Goal: Transaction & Acquisition: Register for event/course

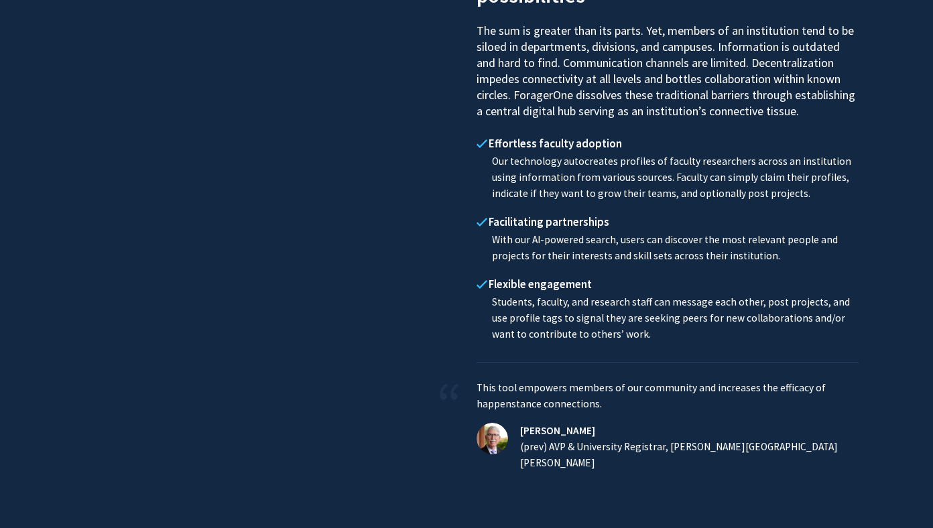
scroll to position [680, 0]
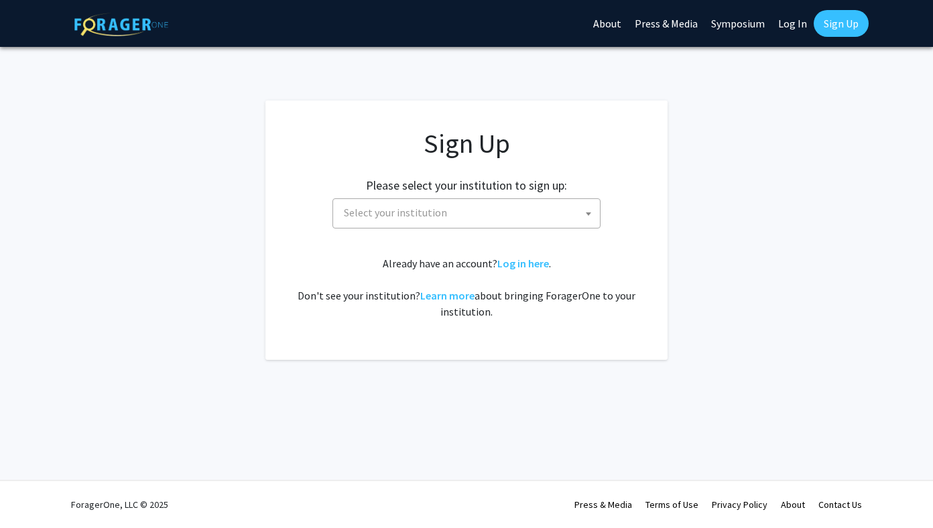
click at [481, 217] on span "Select your institution" at bounding box center [469, 212] width 261 height 27
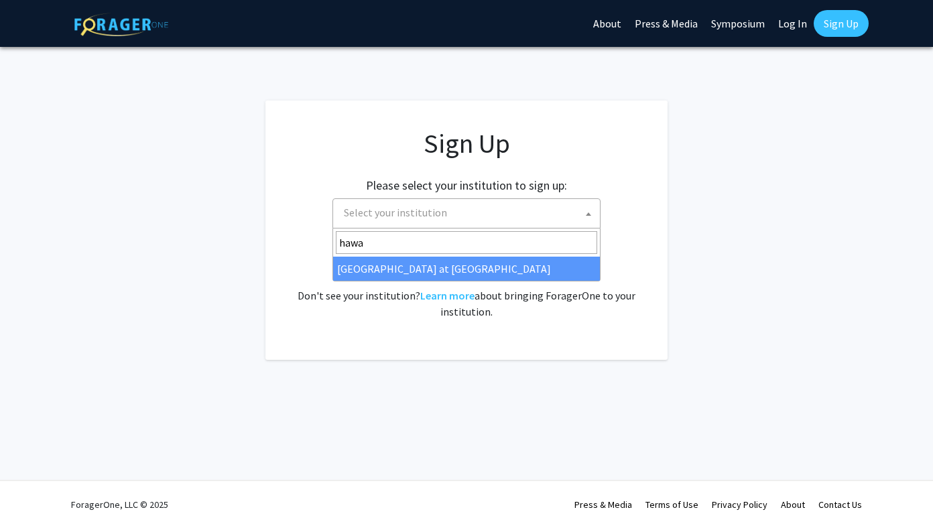
type input "hawa"
select select "18"
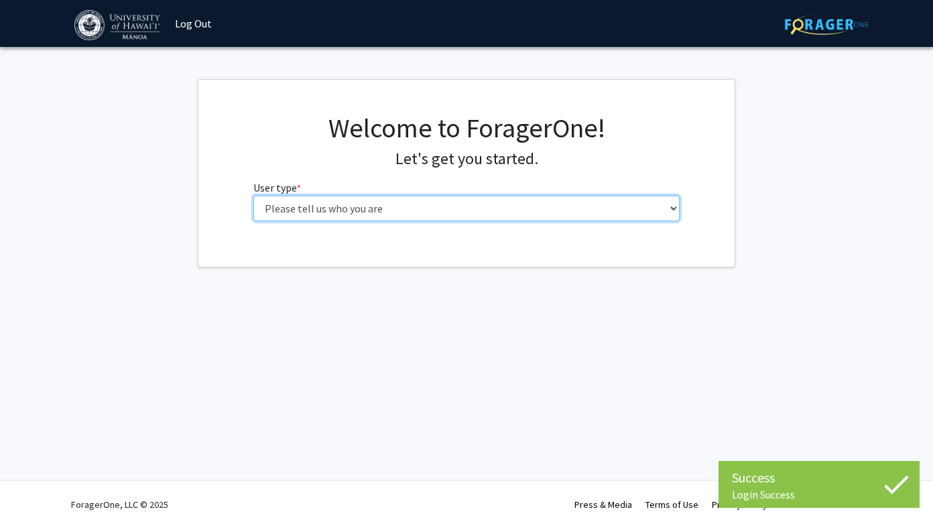
click at [418, 206] on select "Please tell us who you are Undergraduate Student Master's Student Doctoral Cand…" at bounding box center [466, 208] width 427 height 25
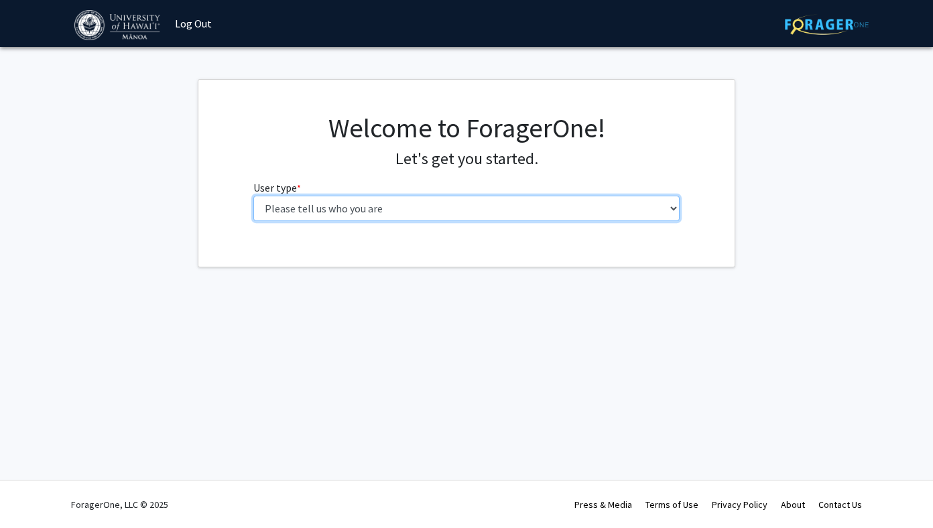
select select "1: undergrad"
click at [253, 196] on select "Please tell us who you are Undergraduate Student Master's Student Doctoral Cand…" at bounding box center [466, 208] width 427 height 25
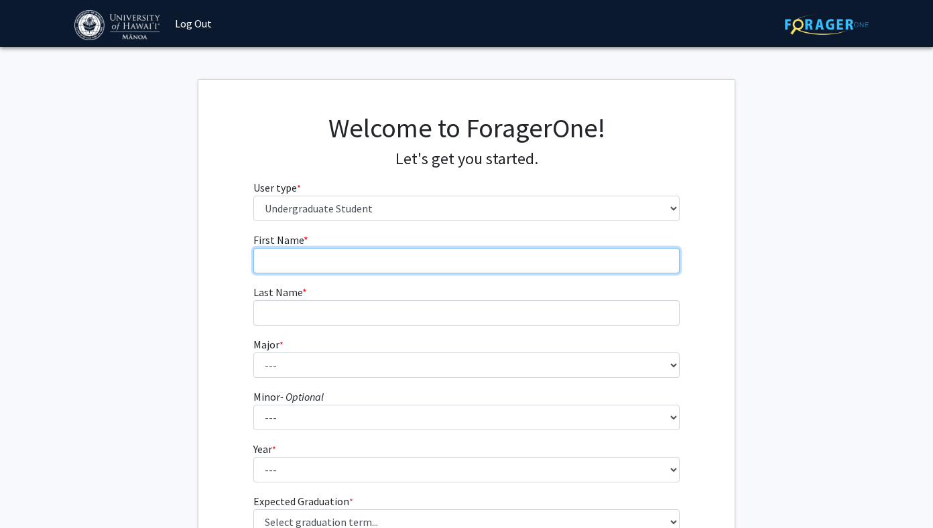
click at [355, 263] on input "First Name * required" at bounding box center [466, 260] width 427 height 25
type input "Brody"
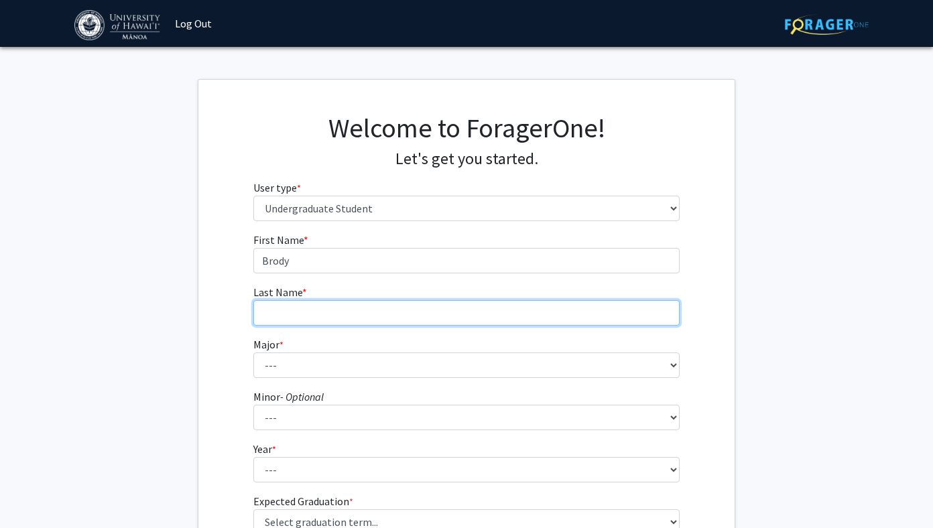
click at [361, 310] on input "Last Name * required" at bounding box center [466, 312] width 427 height 25
type input "Charkiw"
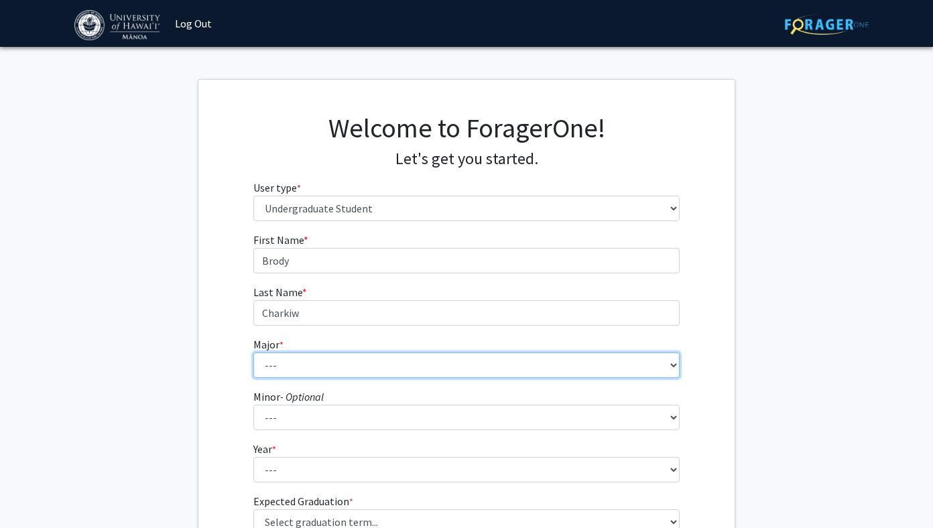
click at [339, 359] on select "--- Accounting American Studies Animal Sciences Anthropology Art Art History As…" at bounding box center [466, 365] width 427 height 25
select select "13: 1395"
click at [253, 353] on select "--- Accounting American Studies Animal Sciences Anthropology Art Art History As…" at bounding box center [466, 365] width 427 height 25
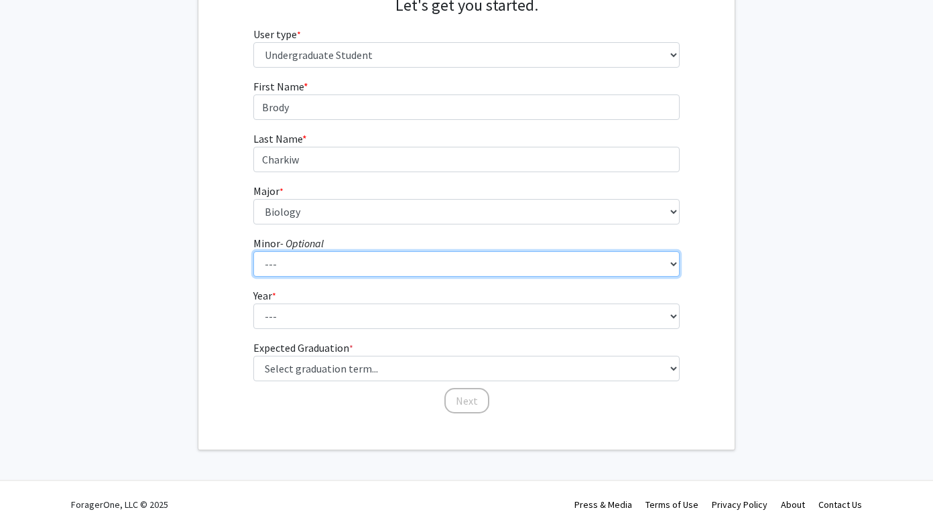
click at [279, 263] on select "--- American Studies Anthropology Art Art History Asian Studies Astronomy Astro…" at bounding box center [466, 263] width 427 height 25
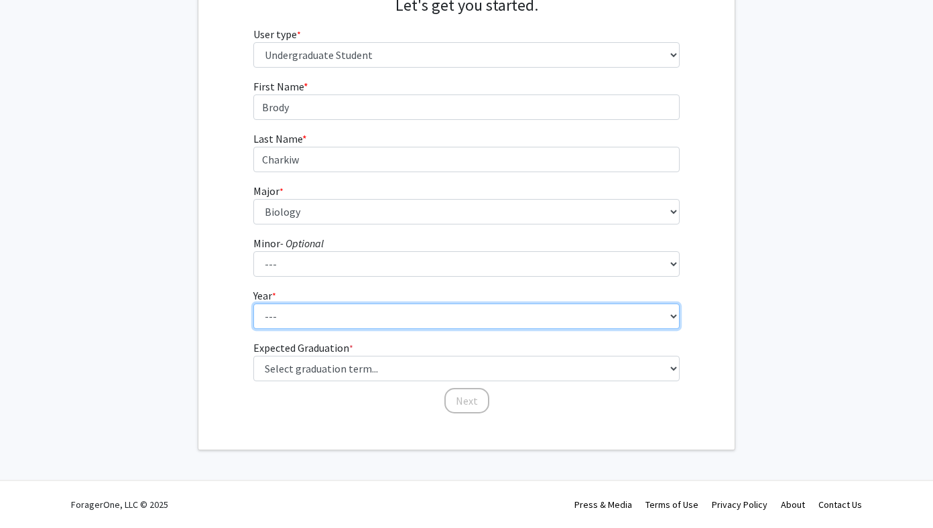
click at [269, 322] on select "--- First-year Sophomore Junior Senior Postbaccalaureate Certificate" at bounding box center [466, 316] width 427 height 25
select select "1: first-year"
click at [253, 304] on select "--- First-year Sophomore Junior Senior Postbaccalaureate Certificate" at bounding box center [466, 316] width 427 height 25
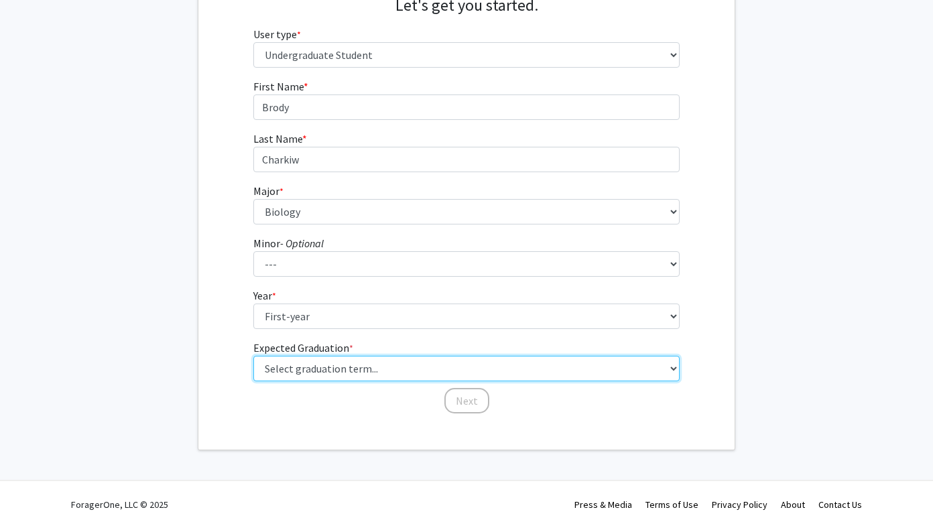
click at [326, 361] on select "Select graduation term... Spring 2025 Summer 2025 Fall 2025 Winter 2025 Spring …" at bounding box center [466, 368] width 427 height 25
select select "17: spring_2029"
click at [253, 356] on select "Select graduation term... Spring 2025 Summer 2025 Fall 2025 Winter 2025 Spring …" at bounding box center [466, 368] width 427 height 25
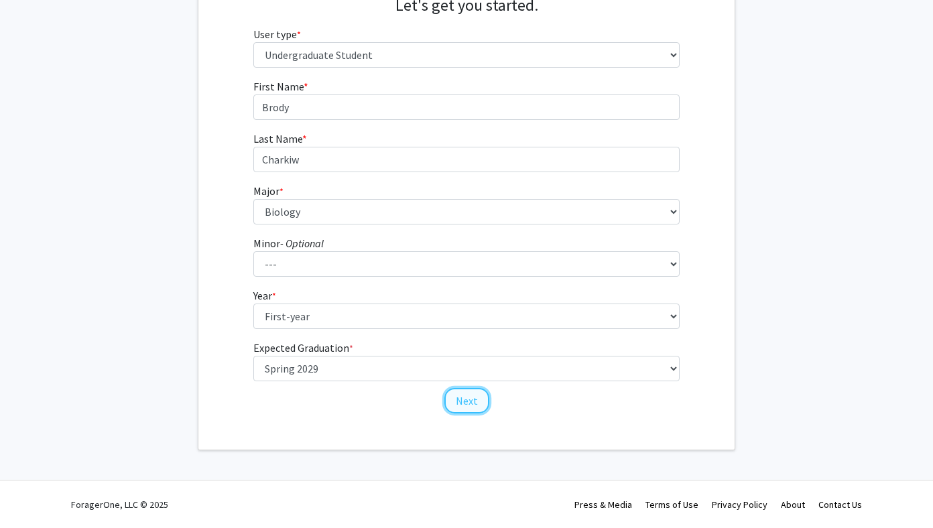
click at [463, 399] on button "Next" at bounding box center [466, 400] width 45 height 25
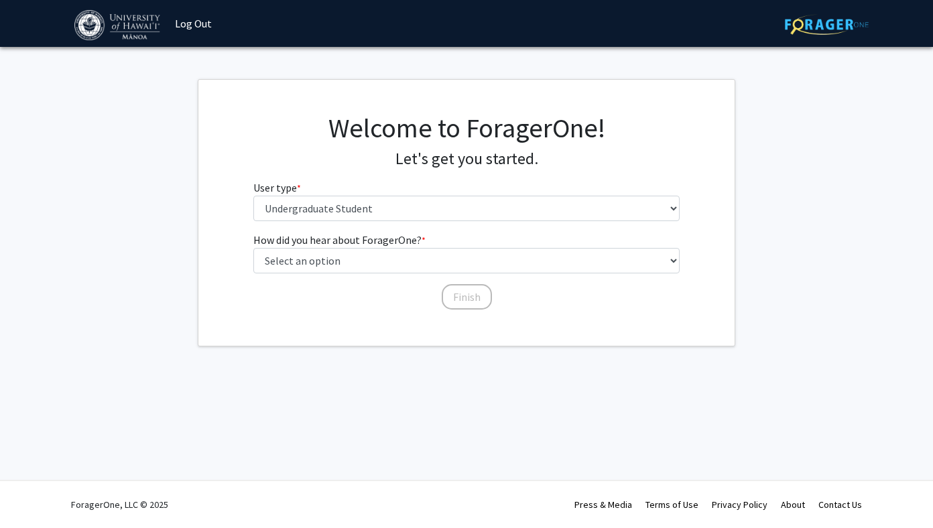
scroll to position [0, 0]
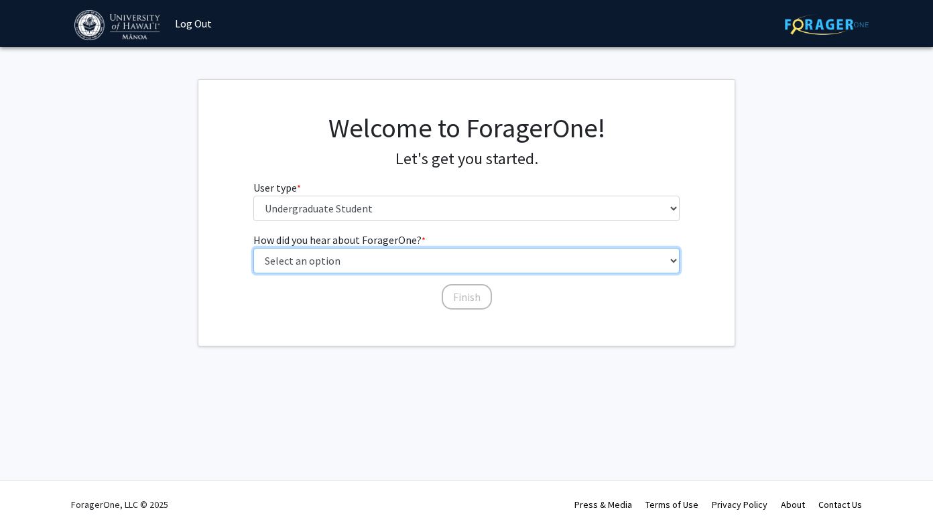
click at [407, 253] on select "Select an option Peer/student recommendation Faculty/staff recommendation Unive…" at bounding box center [466, 260] width 427 height 25
select select "3: university_website"
click at [253, 248] on select "Select an option Peer/student recommendation Faculty/staff recommendation Unive…" at bounding box center [466, 260] width 427 height 25
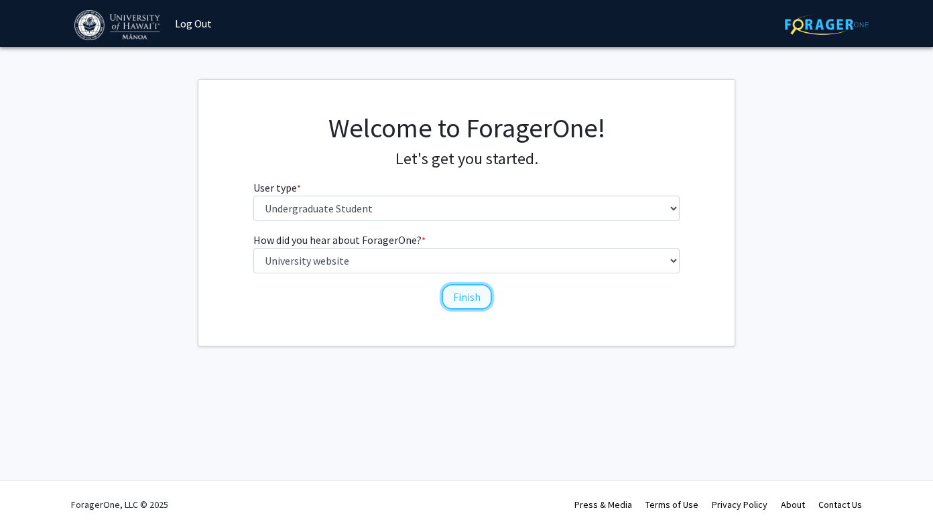
click at [454, 294] on button "Finish" at bounding box center [467, 296] width 50 height 25
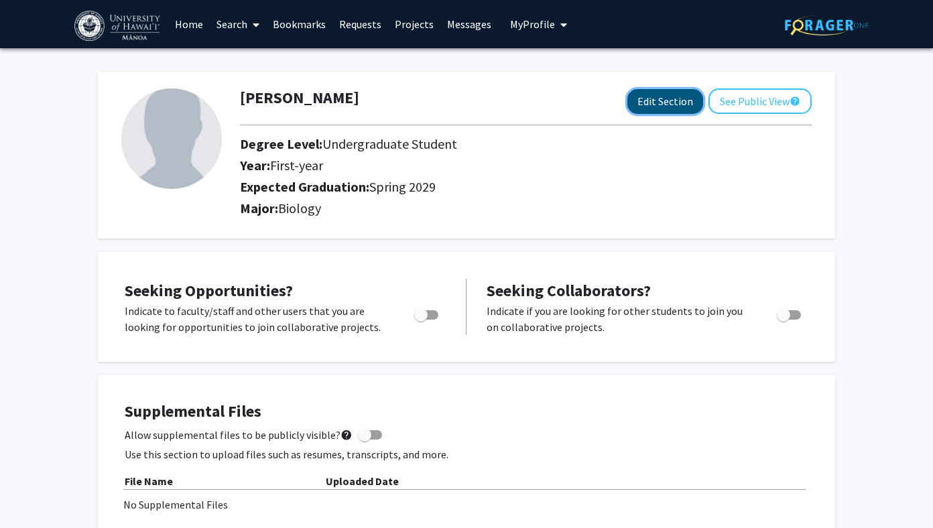
click at [678, 101] on button "Edit Section" at bounding box center [666, 101] width 76 height 25
select select "first-year"
select select "45: spring_2029"
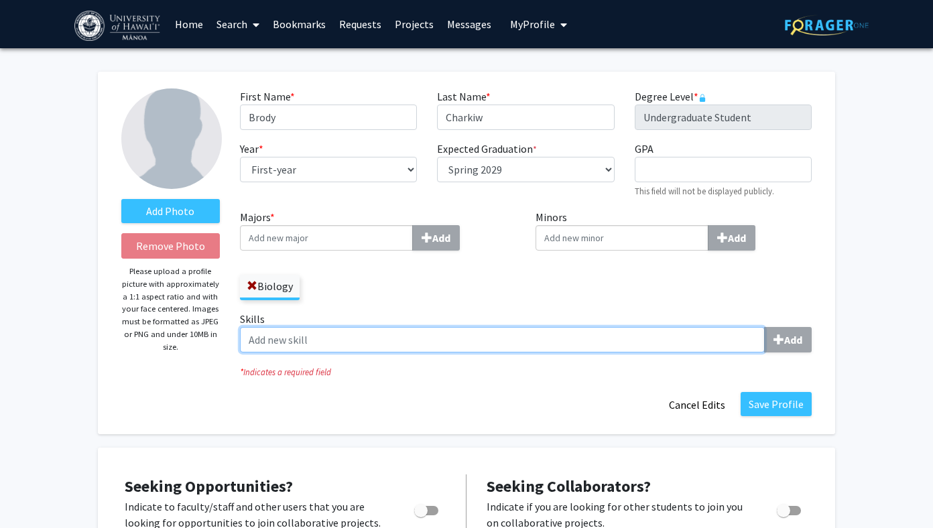
click at [298, 337] on input "Skills Add" at bounding box center [502, 339] width 525 height 25
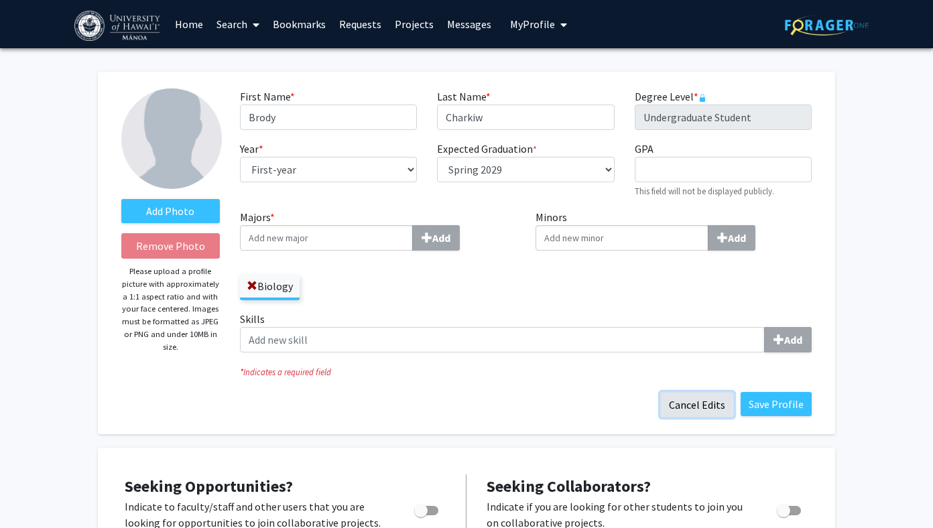
click at [698, 408] on button "Cancel Edits" at bounding box center [697, 404] width 74 height 25
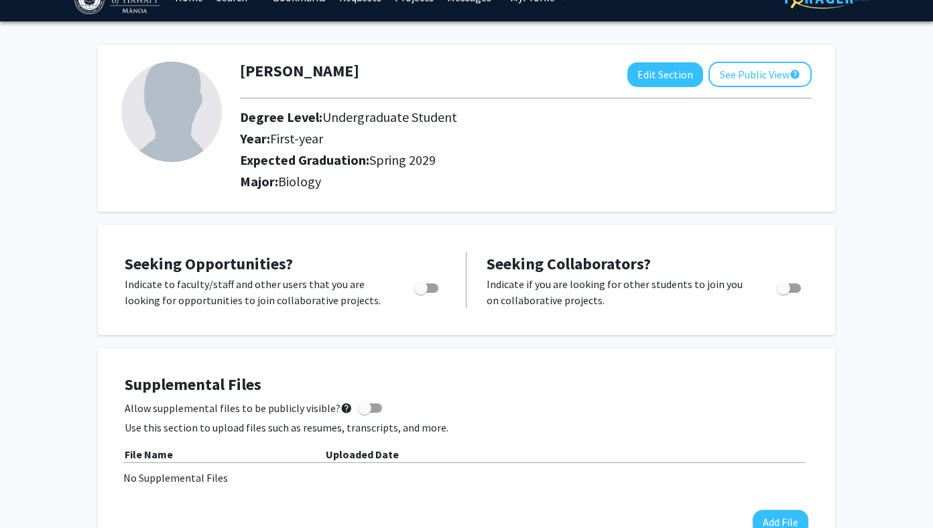
scroll to position [46, 0]
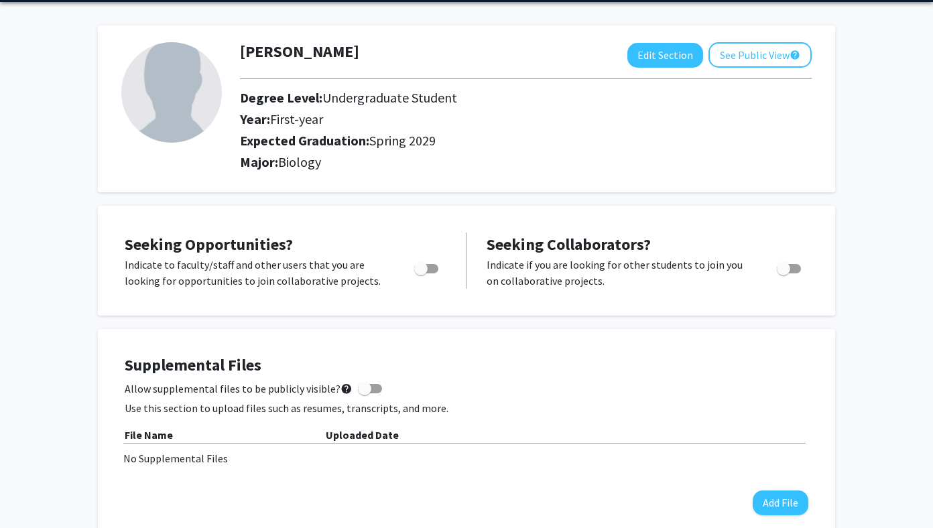
click at [424, 267] on span "Toggle" at bounding box center [420, 268] width 13 height 13
click at [421, 274] on input "Are you actively seeking opportunities?" at bounding box center [420, 274] width 1 height 1
checkbox input "true"
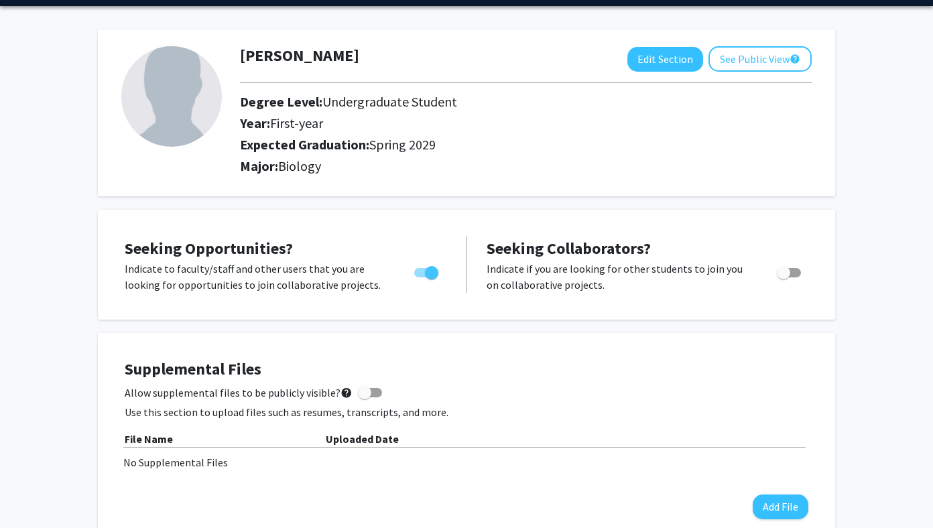
scroll to position [38, 0]
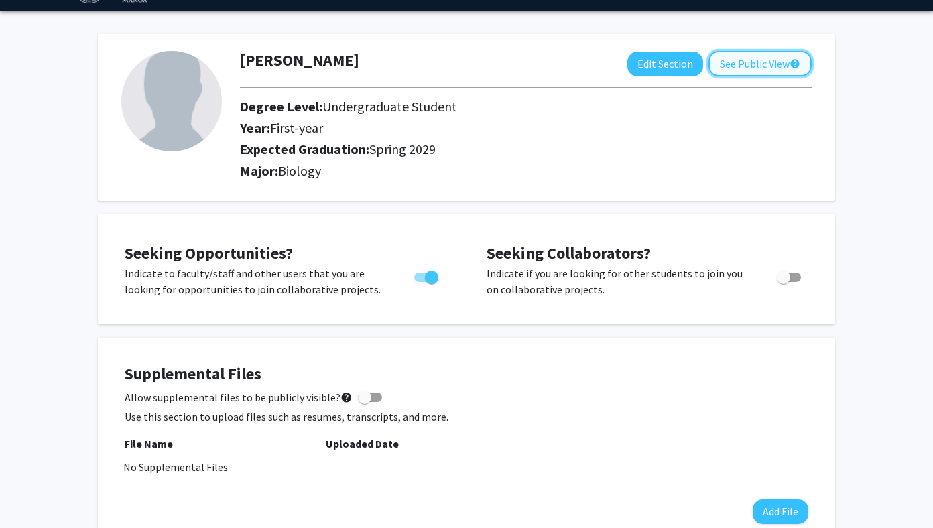
click at [730, 65] on button "See Public View help" at bounding box center [760, 63] width 103 height 25
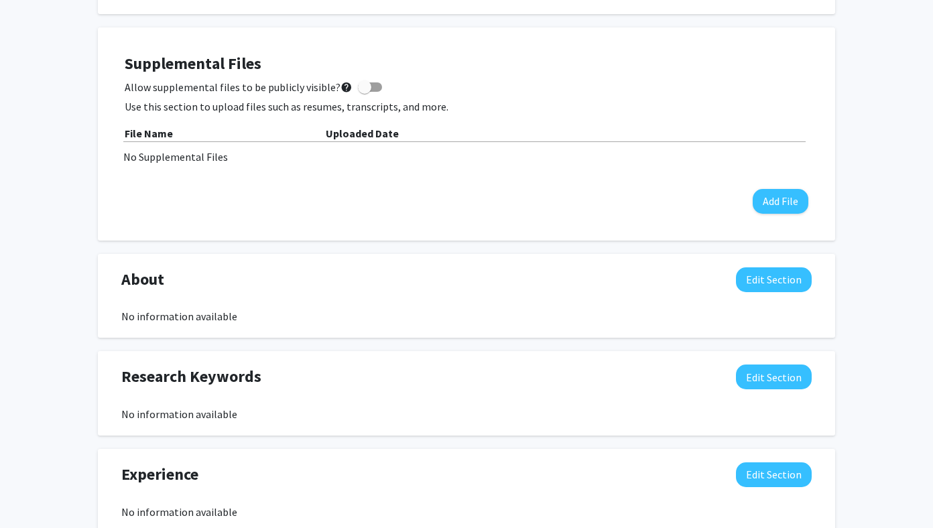
scroll to position [383, 0]
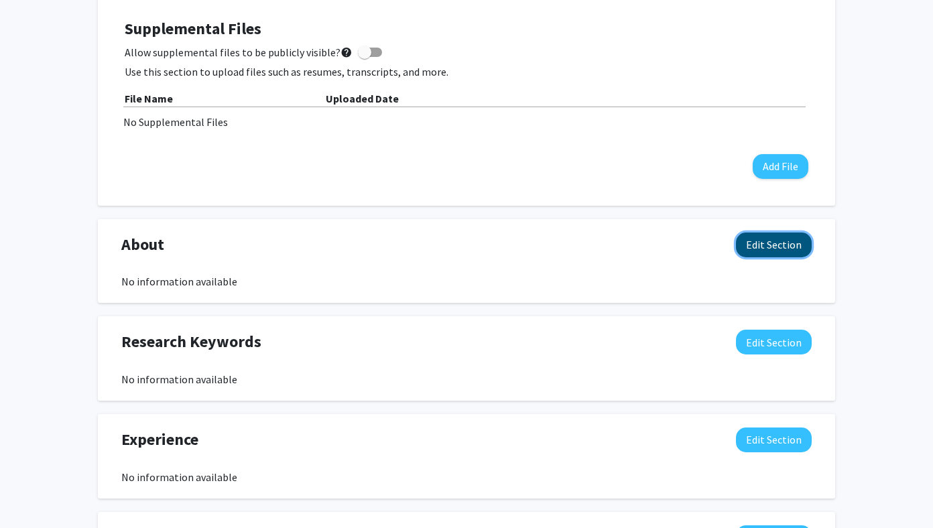
click at [751, 248] on button "Edit Section" at bounding box center [774, 245] width 76 height 25
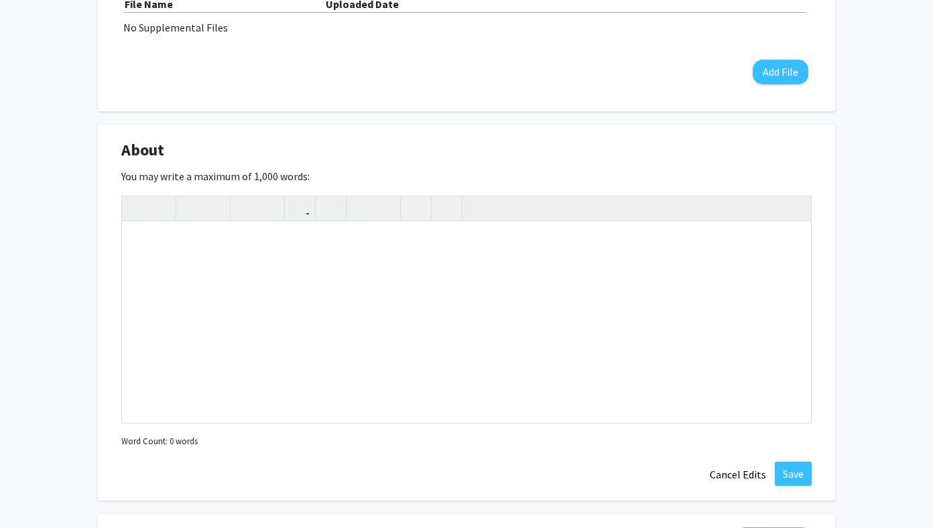
scroll to position [487, 0]
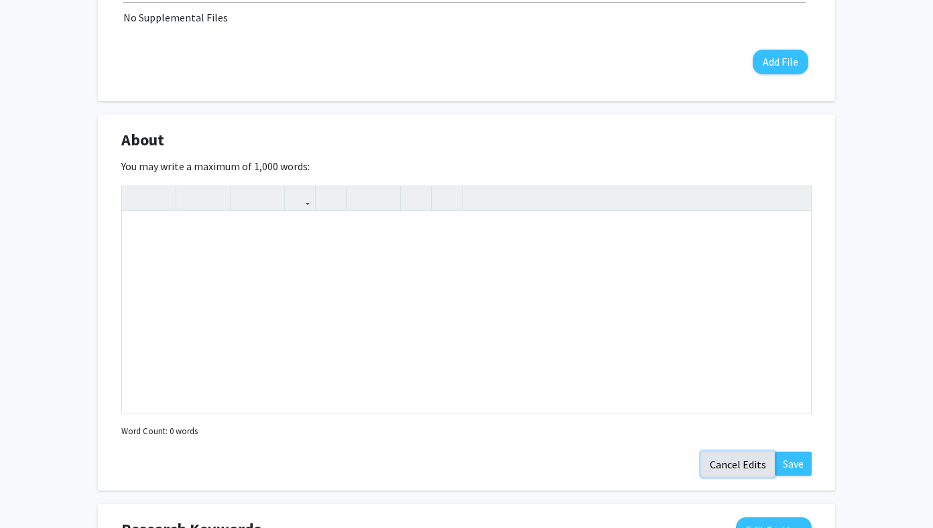
click at [723, 466] on button "Cancel Edits" at bounding box center [738, 464] width 74 height 25
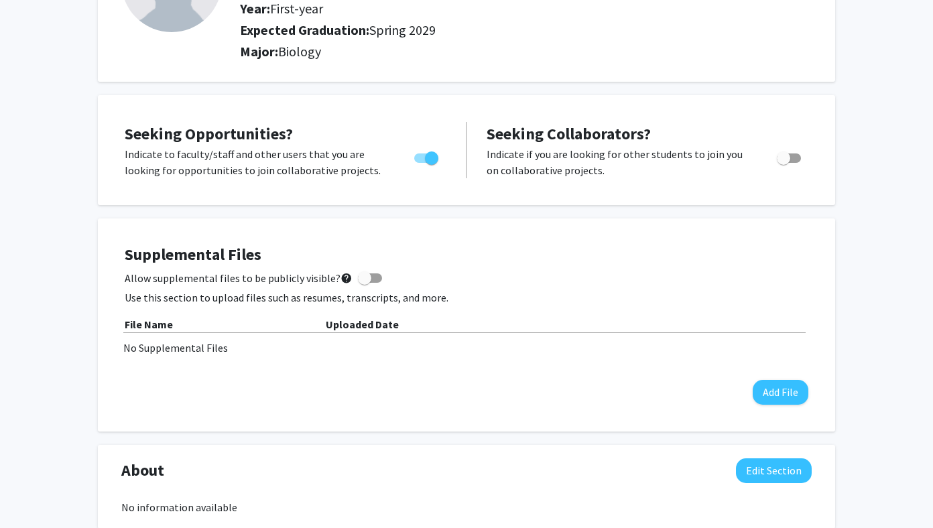
scroll to position [158, 0]
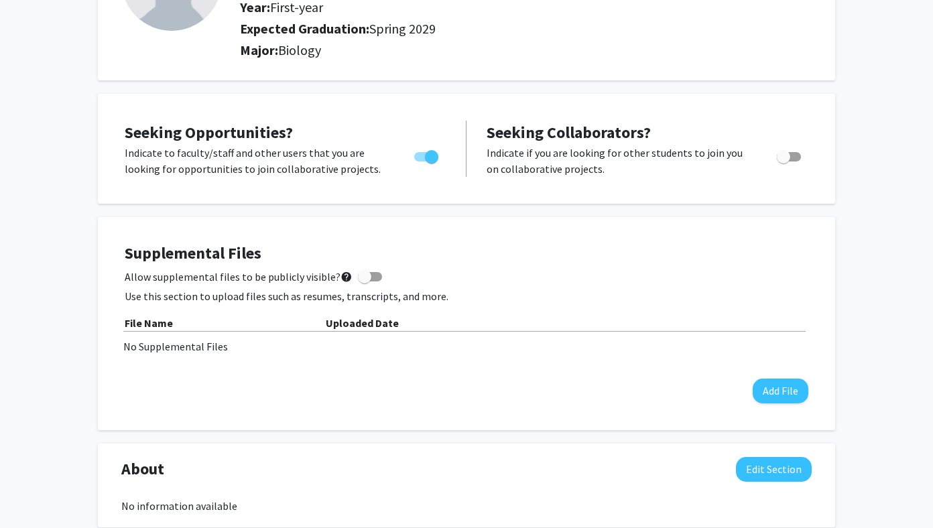
click at [401, 317] on div "Uploaded Date" at bounding box center [567, 323] width 483 height 16
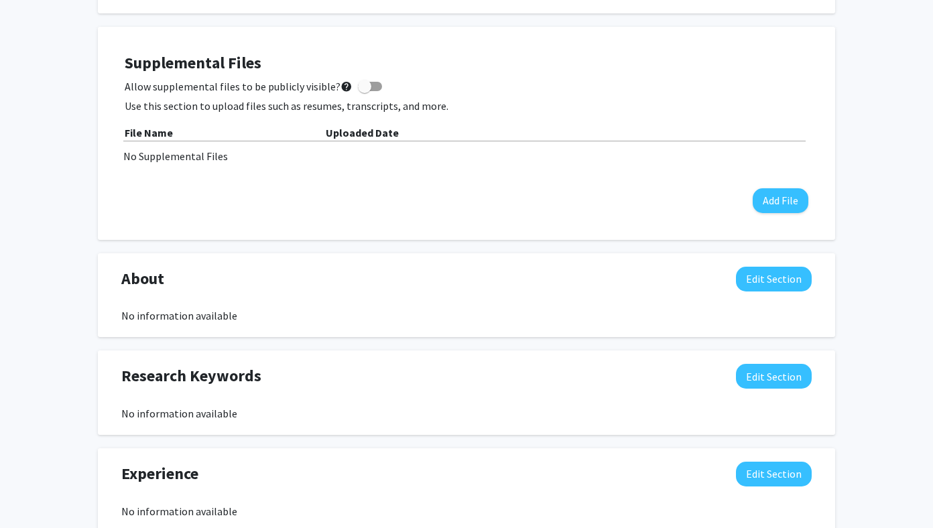
scroll to position [0, 0]
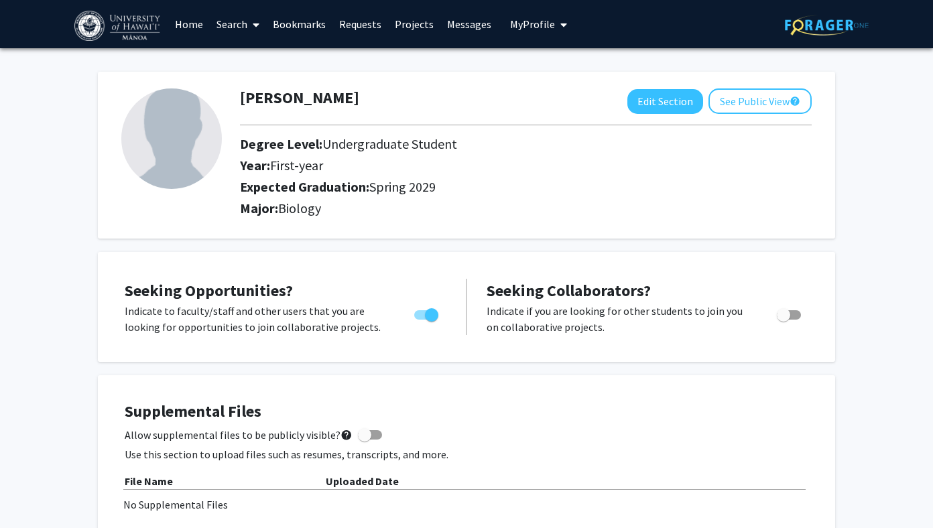
click at [404, 26] on link "Projects" at bounding box center [414, 24] width 52 height 47
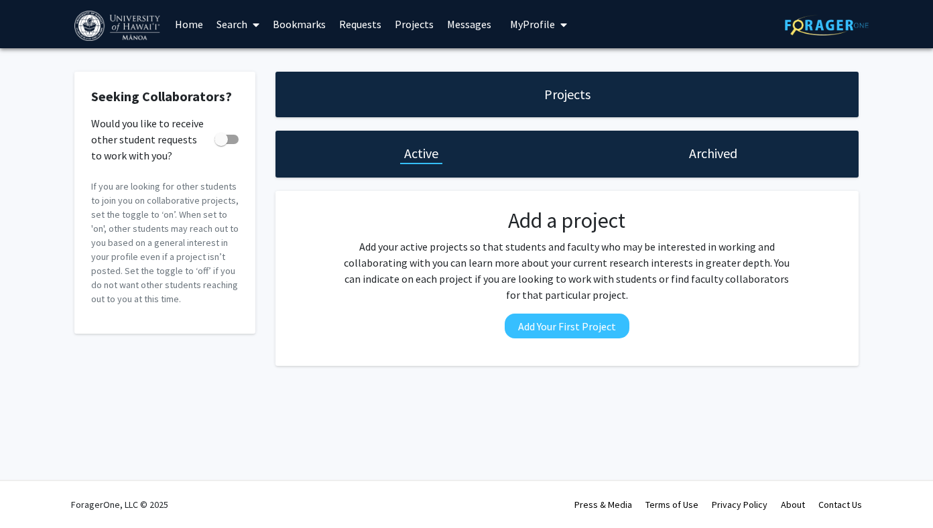
click at [453, 29] on link "Messages" at bounding box center [469, 24] width 58 height 47
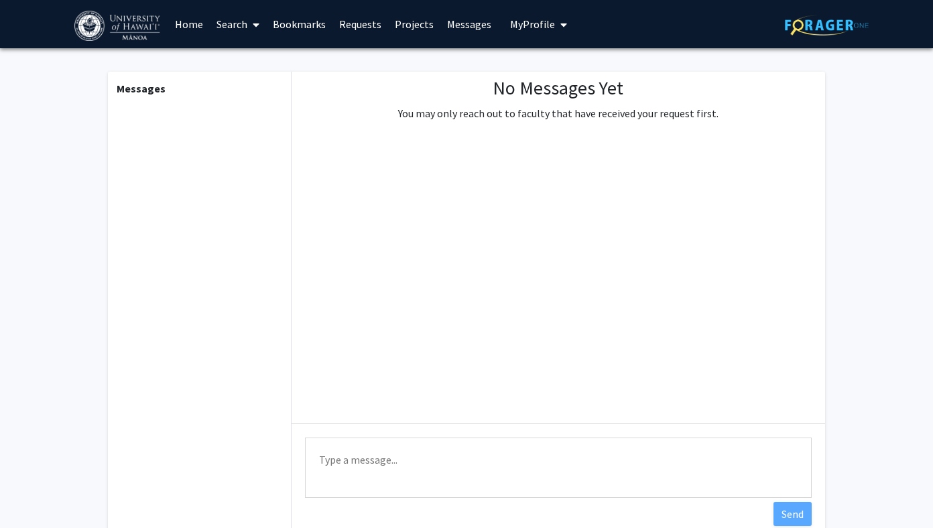
click at [234, 23] on link "Search" at bounding box center [238, 24] width 56 height 47
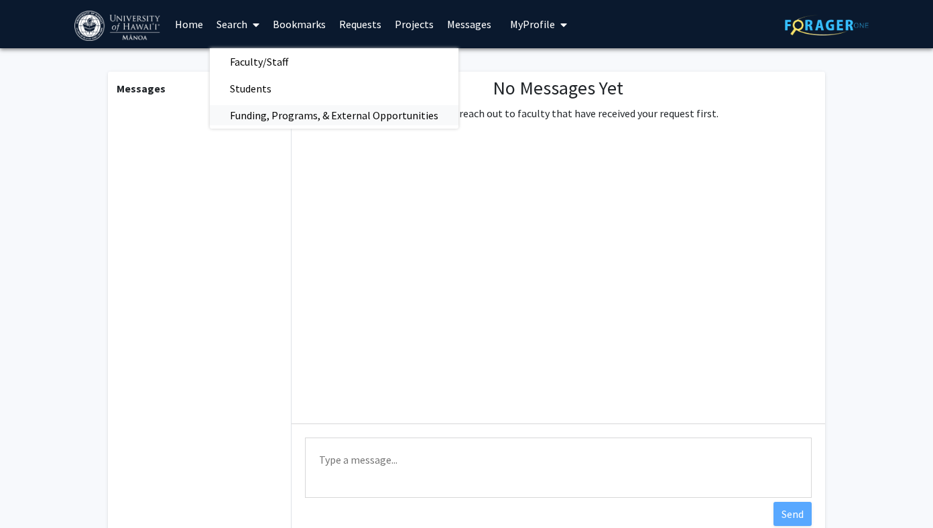
click at [267, 114] on span "Funding, Programs, & External Opportunities" at bounding box center [334, 115] width 249 height 27
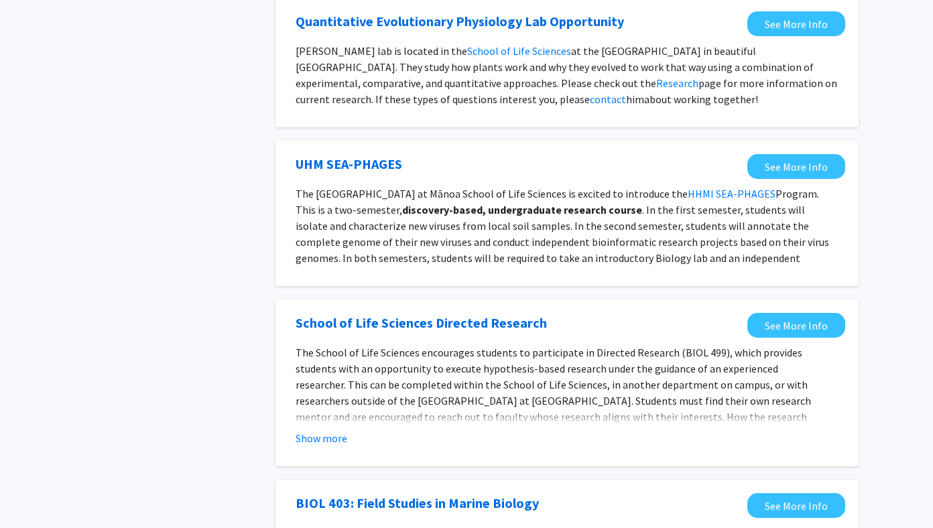
scroll to position [1062, 0]
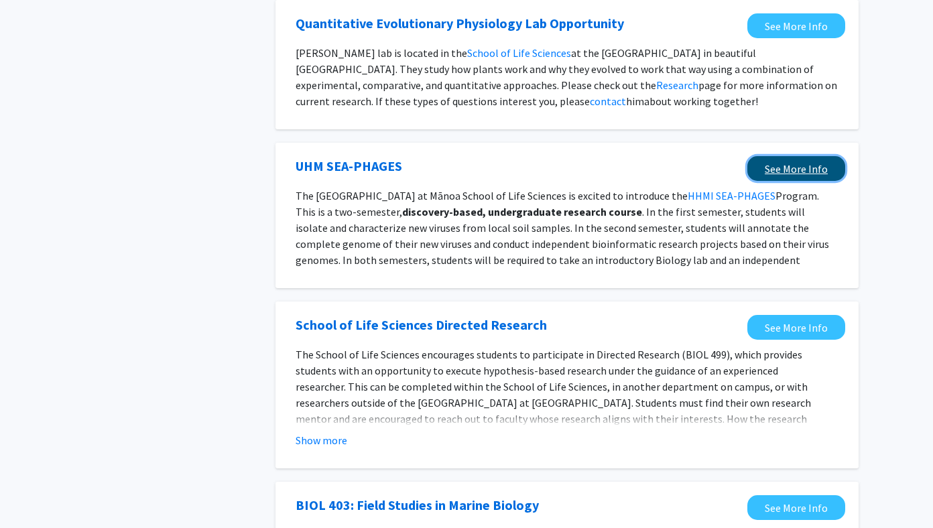
click at [785, 156] on link "See More Info" at bounding box center [797, 168] width 98 height 25
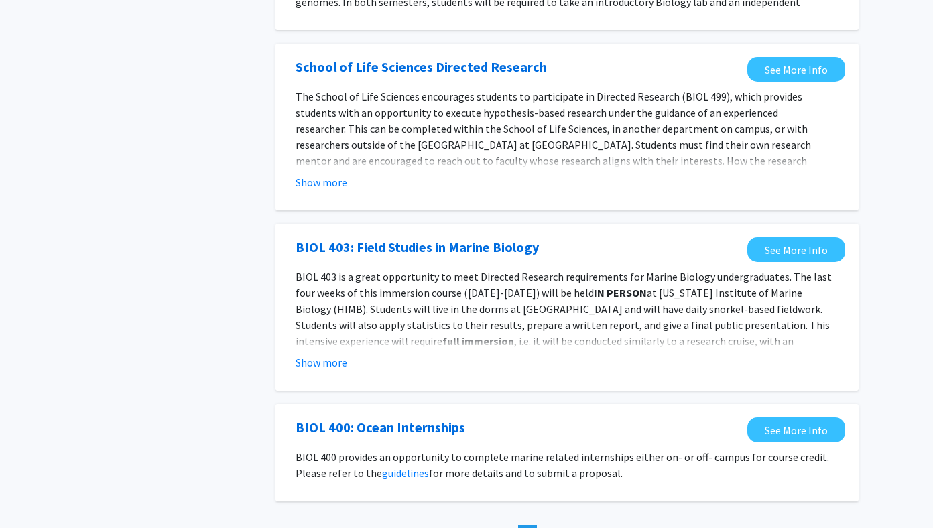
scroll to position [1387, 0]
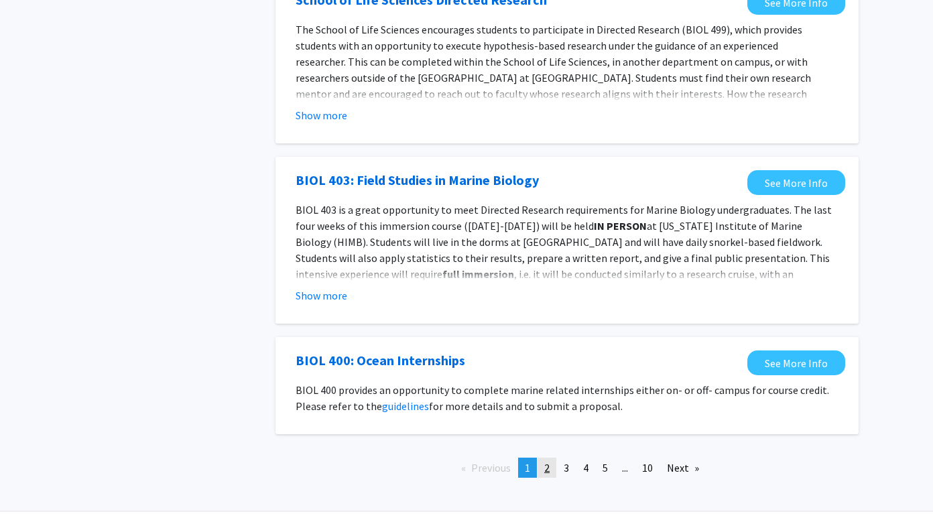
click at [543, 458] on link "page 2" at bounding box center [547, 468] width 19 height 20
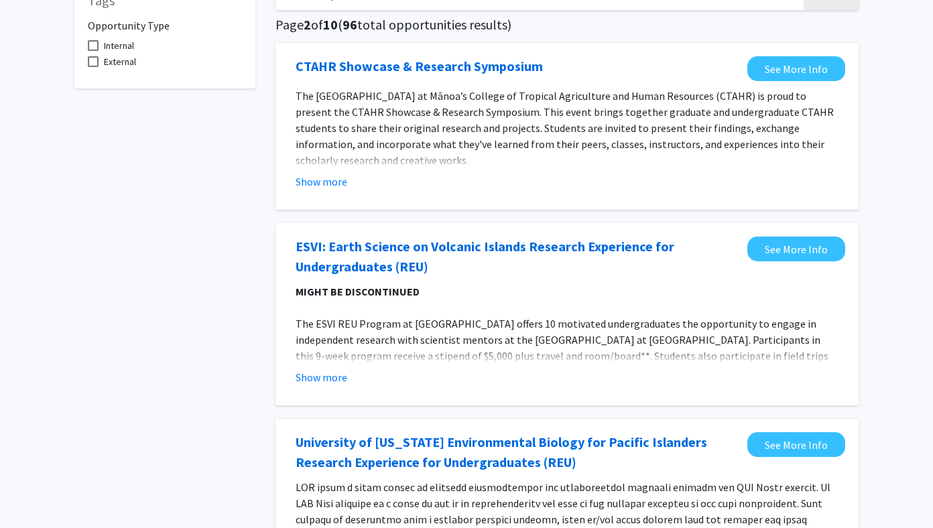
scroll to position [103, 0]
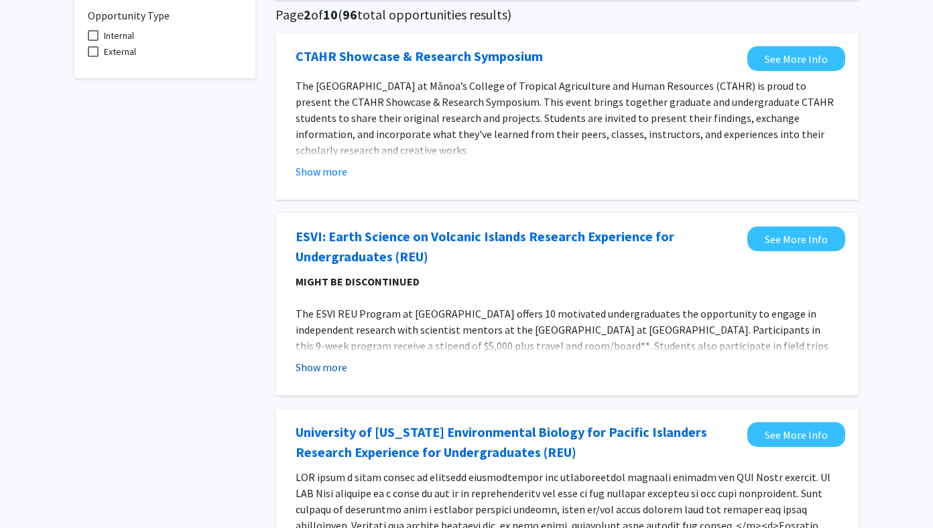
click at [324, 365] on button "Show more" at bounding box center [322, 367] width 52 height 16
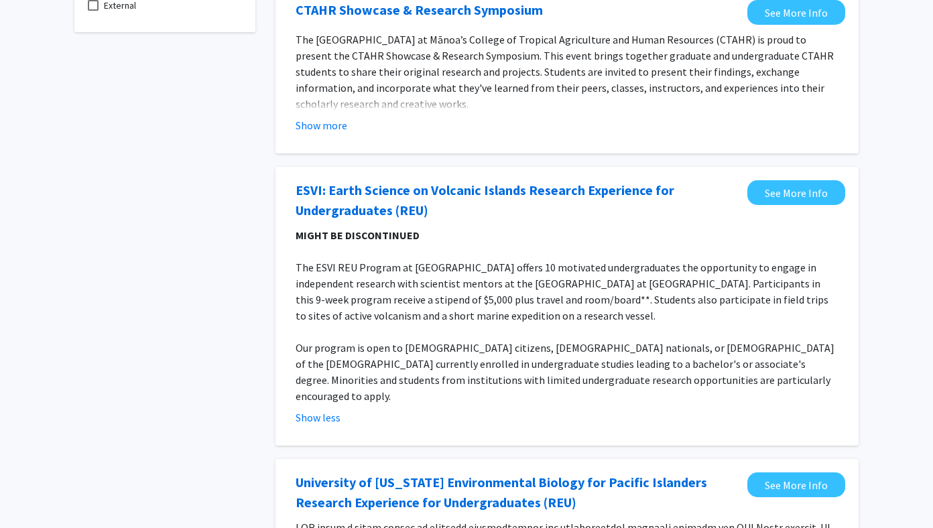
scroll to position [150, 0]
